Goal: Information Seeking & Learning: Learn about a topic

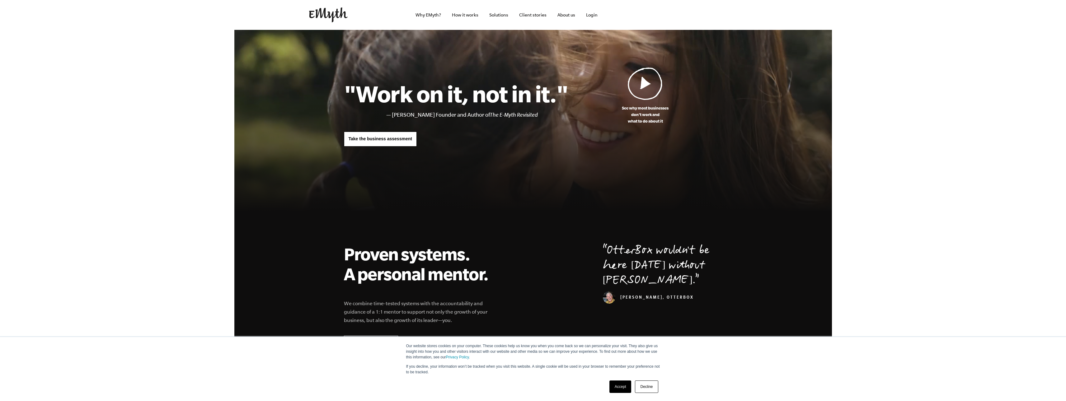
click at [385, 156] on div "See why most businesses don't work and what to do about it "Work on it, not in …" at bounding box center [532, 113] width 393 height 92
click at [383, 143] on link "Take the business assessment" at bounding box center [380, 139] width 73 height 15
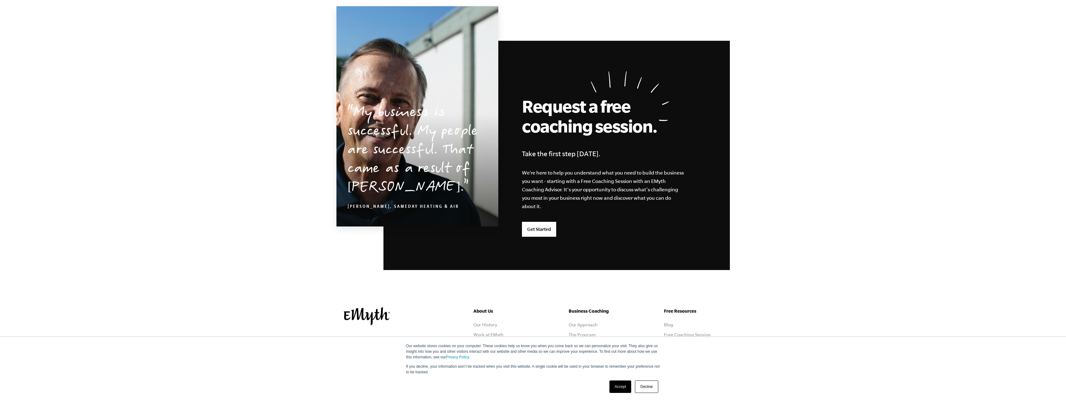
scroll to position [1517, 0]
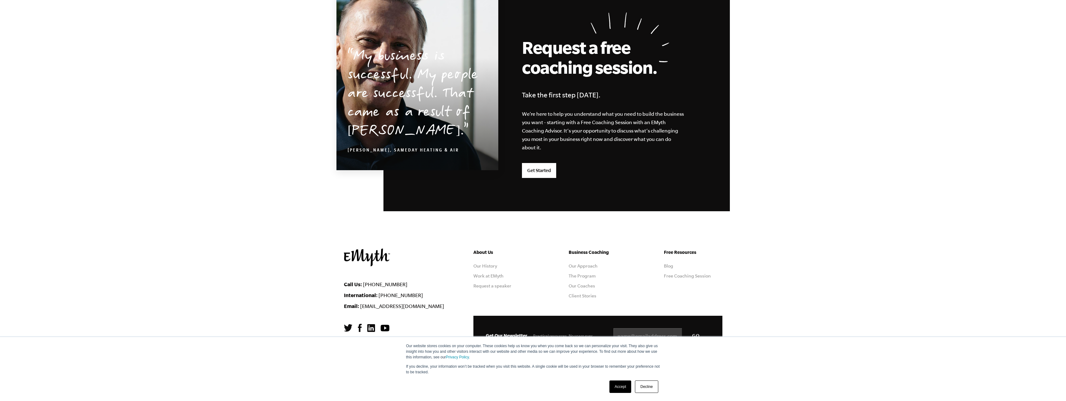
click at [620, 388] on link "Accept" at bounding box center [620, 386] width 22 height 12
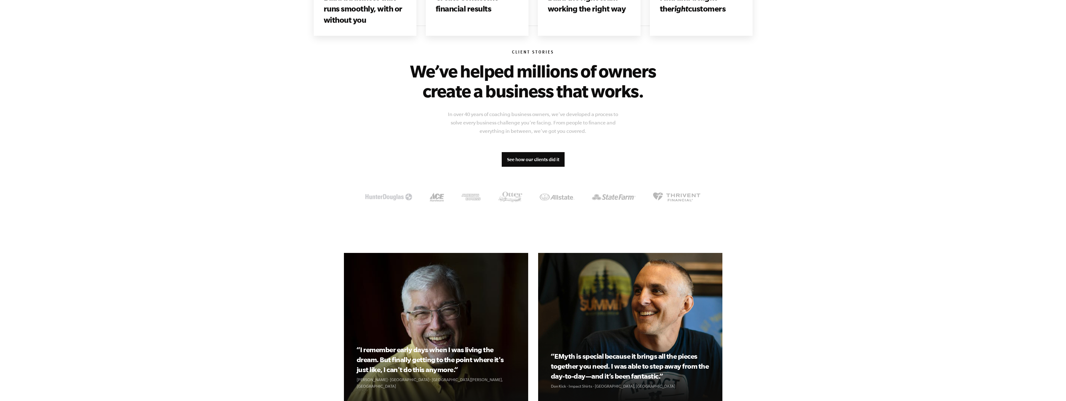
scroll to position [0, 0]
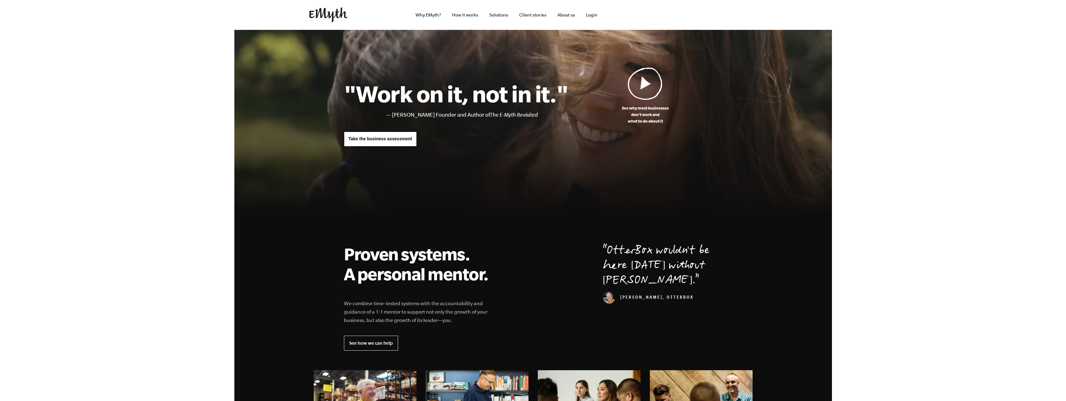
drag, startPoint x: 816, startPoint y: 319, endPoint x: 797, endPoint y: 173, distance: 147.4
click at [557, 19] on link "About us" at bounding box center [566, 15] width 28 height 30
click at [540, 17] on link "Client stories" at bounding box center [532, 15] width 37 height 30
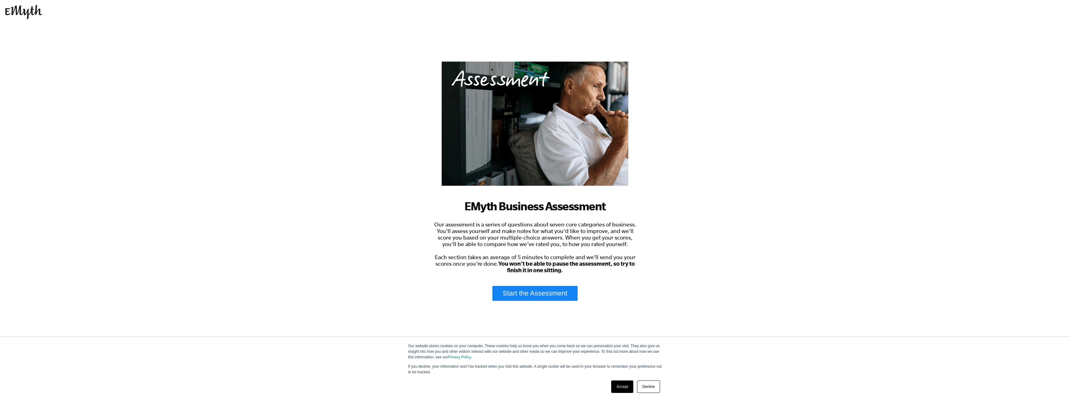
click at [539, 292] on link "Start the Assessment" at bounding box center [534, 293] width 85 height 15
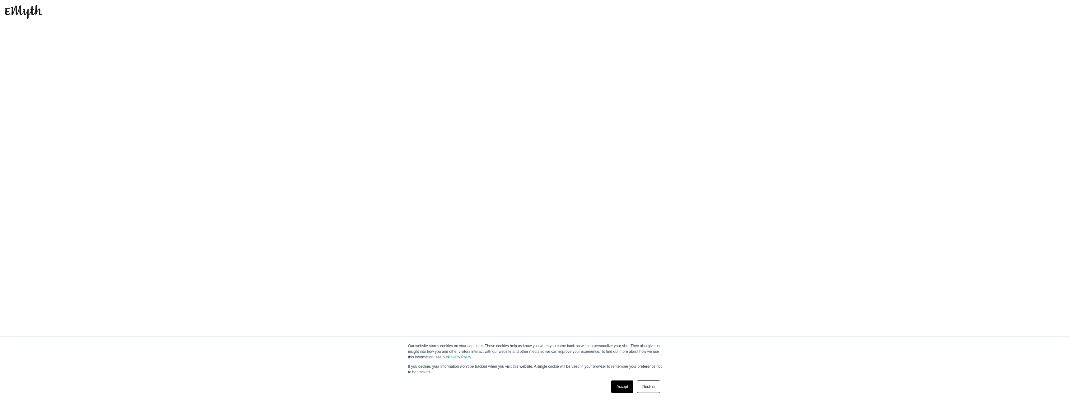
click at [625, 388] on link "Accept" at bounding box center [622, 386] width 22 height 12
click at [18, 12] on img at bounding box center [23, 12] width 37 height 14
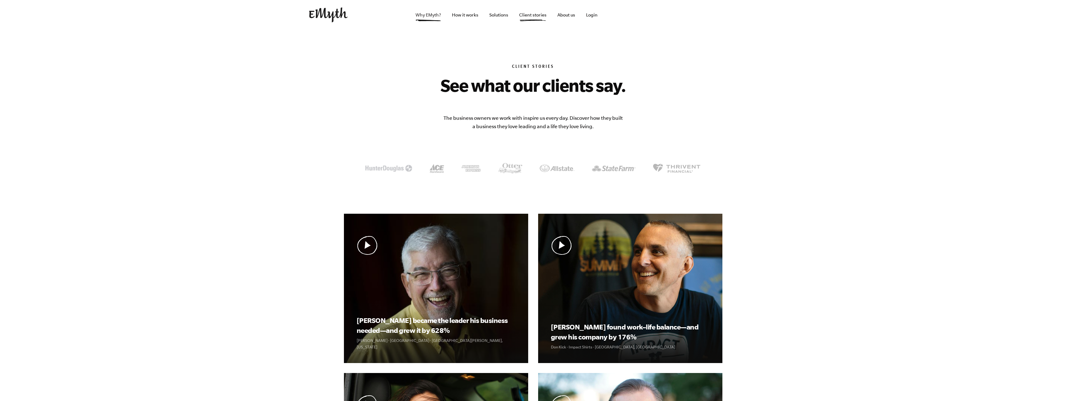
click at [432, 14] on link "Why EMyth?" at bounding box center [427, 15] width 35 height 30
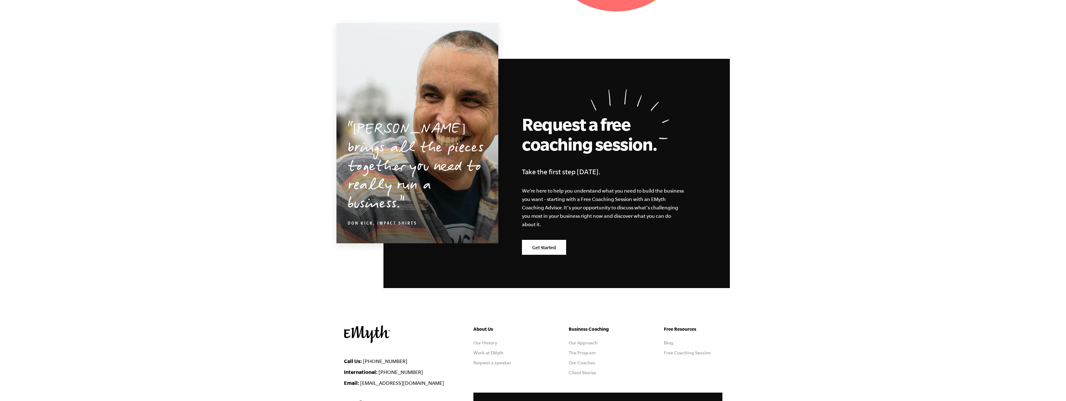
scroll to position [1833, 0]
